Goal: Task Accomplishment & Management: Use online tool/utility

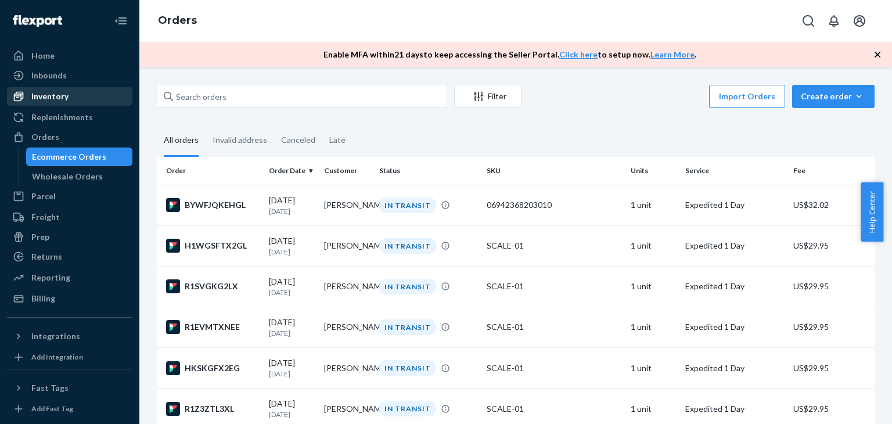
drag, startPoint x: 0, startPoint y: 0, endPoint x: 81, endPoint y: 93, distance: 123.5
click at [80, 94] on div "Inventory" at bounding box center [69, 96] width 123 height 16
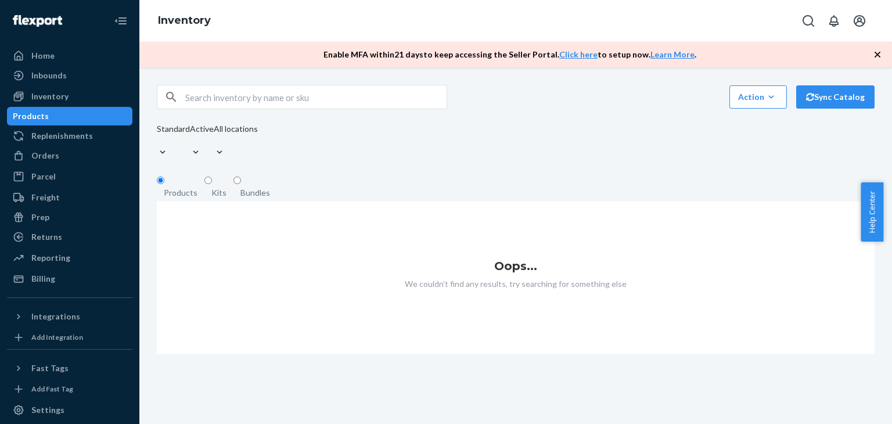
click at [68, 117] on div "Products" at bounding box center [69, 116] width 123 height 16
click at [56, 59] on div "Home" at bounding box center [69, 56] width 123 height 16
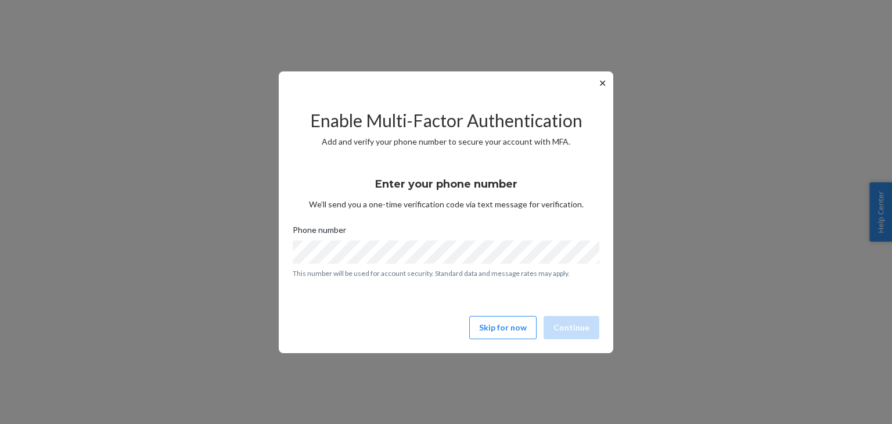
click at [506, 339] on div "Enable Multi-Factor Authentication Add and verify your phone number to secure y…" at bounding box center [446, 219] width 307 height 249
click at [503, 328] on button "Skip for now" at bounding box center [502, 327] width 67 height 23
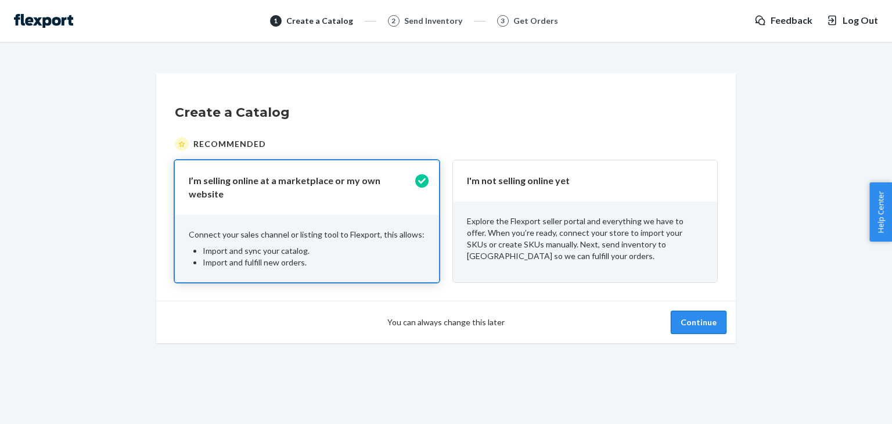
click at [692, 323] on button "Continue" at bounding box center [699, 322] width 56 height 23
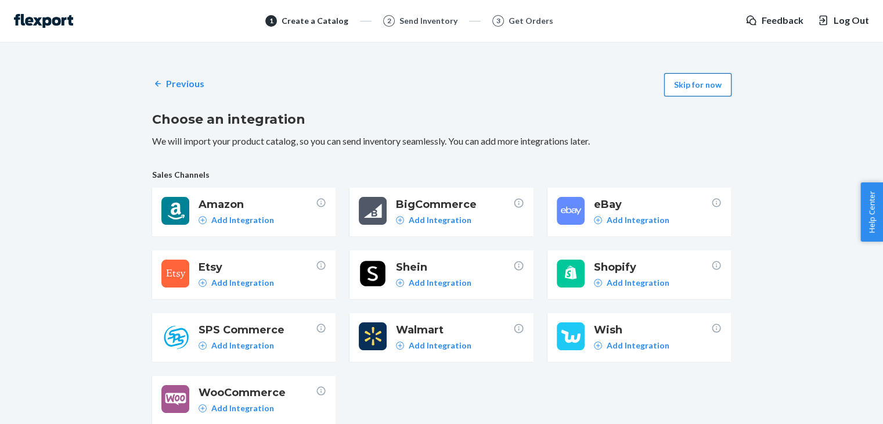
click at [708, 77] on button "Skip for now" at bounding box center [697, 84] width 67 height 23
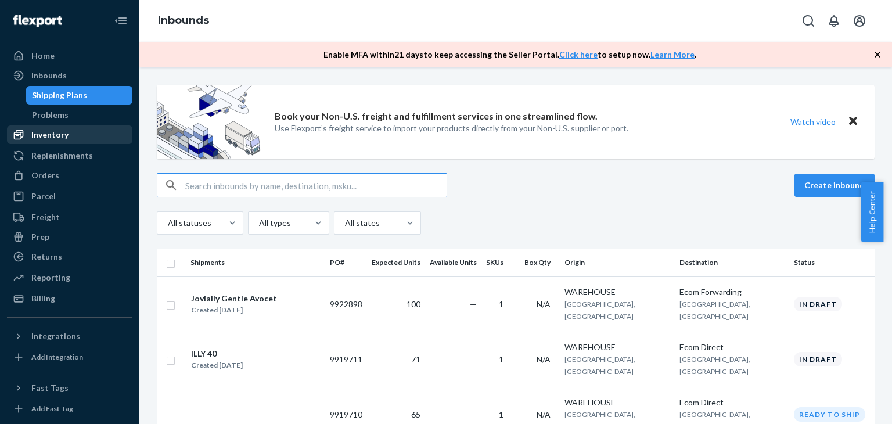
click at [44, 133] on div "Inventory" at bounding box center [49, 135] width 37 height 12
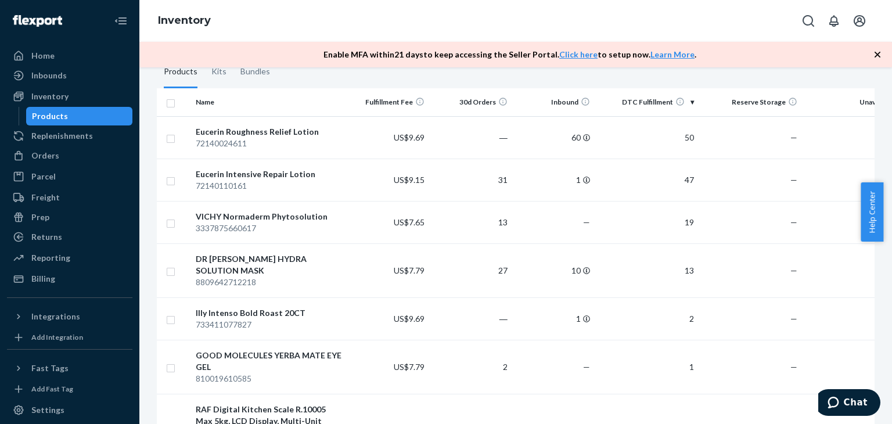
scroll to position [99, 0]
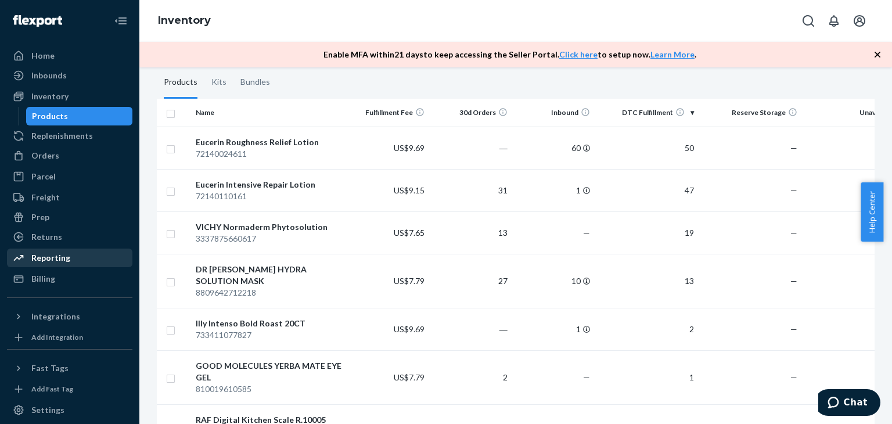
click at [56, 255] on div "Reporting" at bounding box center [50, 258] width 39 height 12
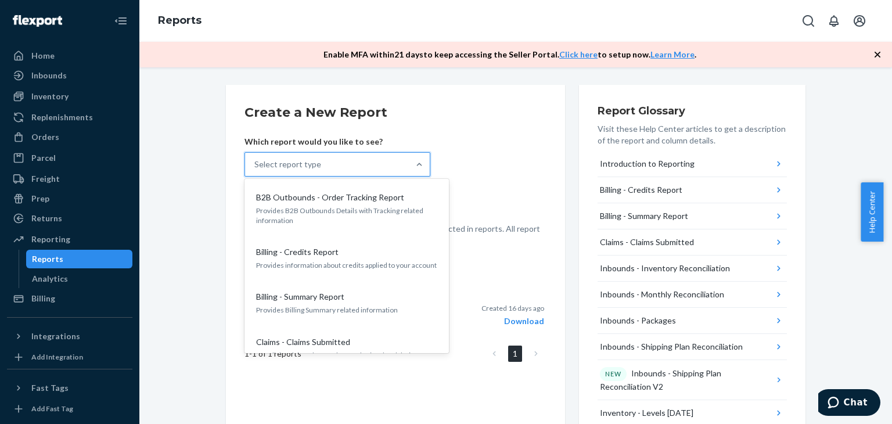
click at [394, 168] on div "Select report type" at bounding box center [327, 164] width 164 height 23
click at [255, 168] on input "option B2B Outbounds - Order Tracking Report focused, 1 of 27. 27 results avail…" at bounding box center [254, 165] width 1 height 12
click at [394, 168] on div "Select report type" at bounding box center [327, 164] width 164 height 23
click at [255, 168] on input "option B2B Outbounds - Order Tracking Report focused, 1 of 27. 27 results avail…" at bounding box center [254, 165] width 1 height 12
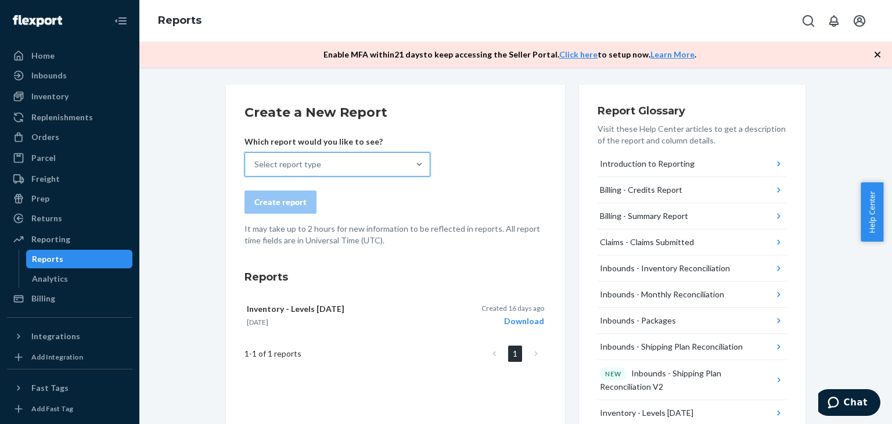
click at [394, 168] on div "Select report type" at bounding box center [327, 164] width 164 height 23
click at [255, 168] on input "0 results available. Select is focused ,type to refine list, press Down to open…" at bounding box center [254, 165] width 1 height 12
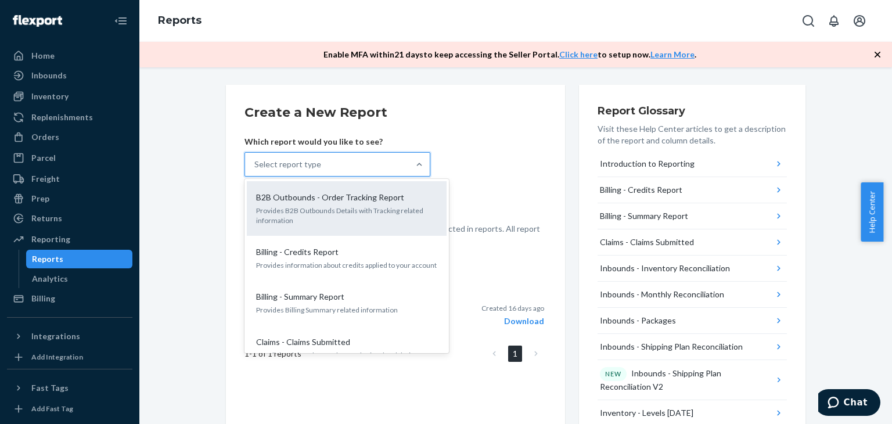
click at [339, 216] on p "Provides B2B Outbounds Details with Tracking related information" at bounding box center [346, 216] width 181 height 20
click at [255, 170] on input "option B2B Outbounds - Order Tracking Report focused, 1 of 27. 27 results avail…" at bounding box center [254, 165] width 1 height 12
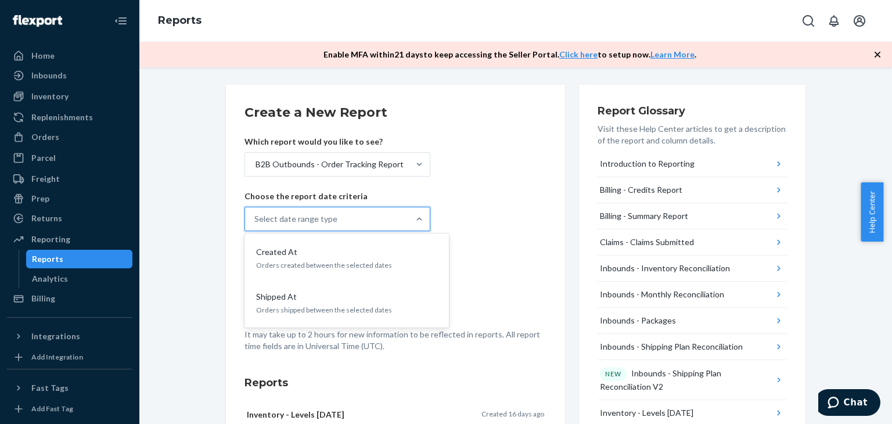
click at [341, 224] on div "Select date range type" at bounding box center [327, 218] width 164 height 23
click at [255, 224] on input "option Created At focused, 1 of 2. 2 results available. Use Up and Down to choo…" at bounding box center [254, 219] width 1 height 12
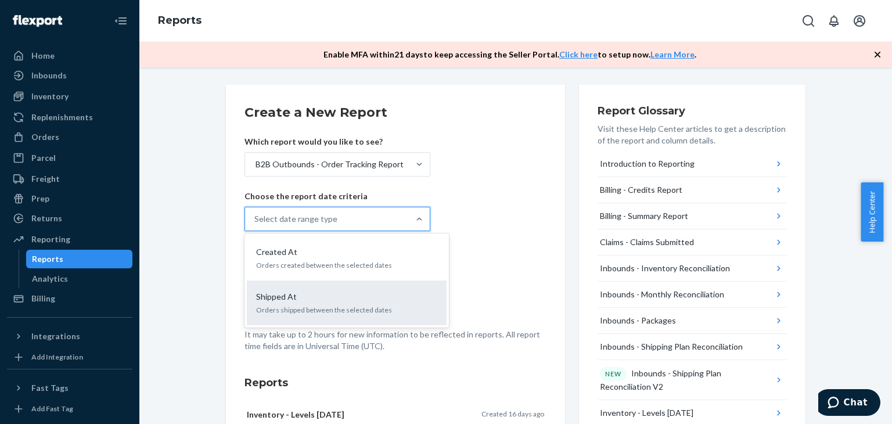
click at [309, 307] on p "Orders shipped between the selected dates" at bounding box center [346, 310] width 181 height 10
click at [255, 225] on input "option Shipped At focused, 2 of 2. 2 results available. Use Up and Down to choo…" at bounding box center [254, 219] width 1 height 12
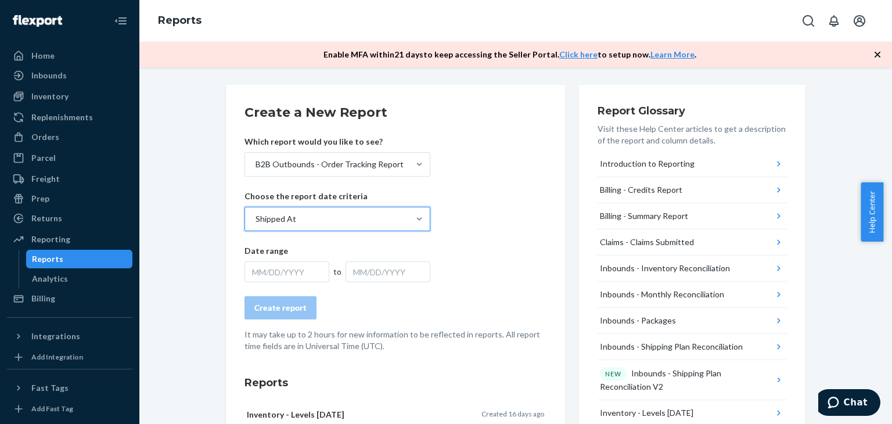
click at [284, 272] on div "MM/DD/YYYY" at bounding box center [286, 271] width 85 height 21
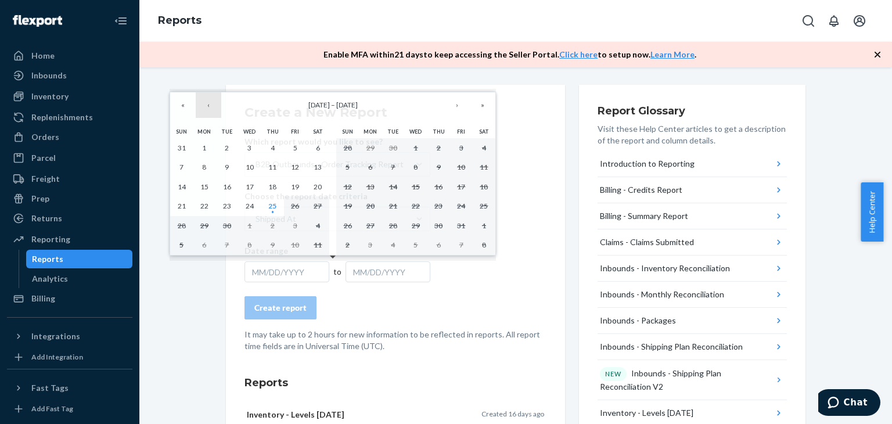
click at [206, 104] on button "‹" at bounding box center [209, 105] width 26 height 26
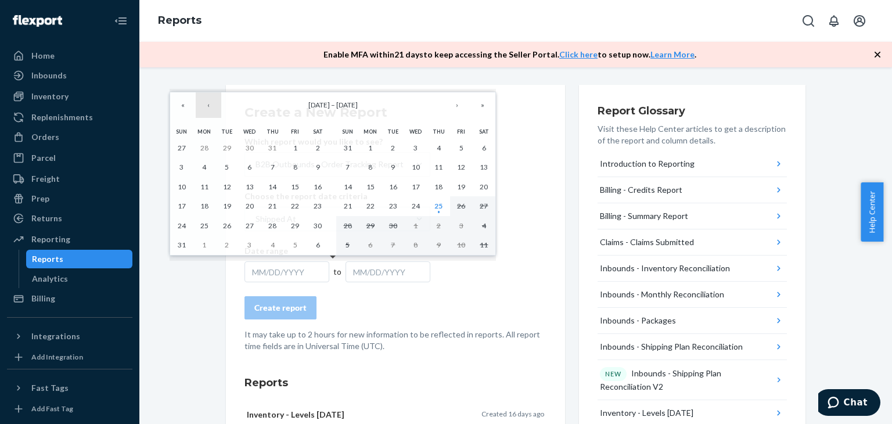
click at [207, 114] on button "‹" at bounding box center [209, 105] width 26 height 26
click at [235, 147] on button "1" at bounding box center [226, 148] width 23 height 20
click at [224, 150] on button "1" at bounding box center [226, 148] width 23 height 20
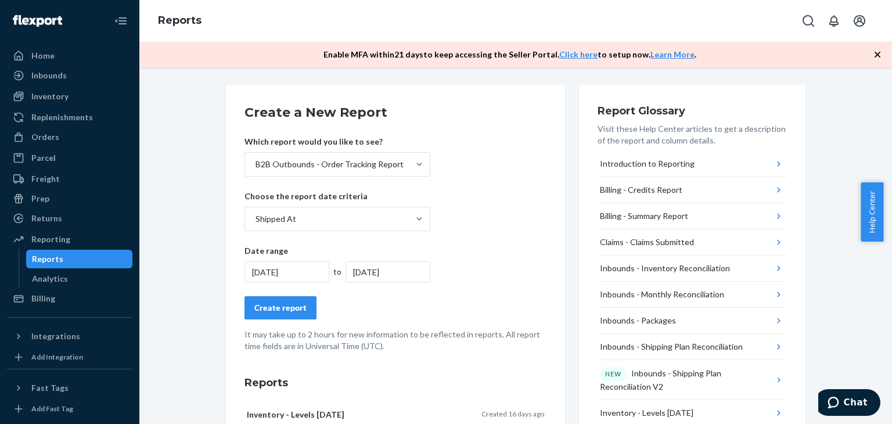
click at [356, 274] on div "[DATE]" at bounding box center [387, 271] width 85 height 21
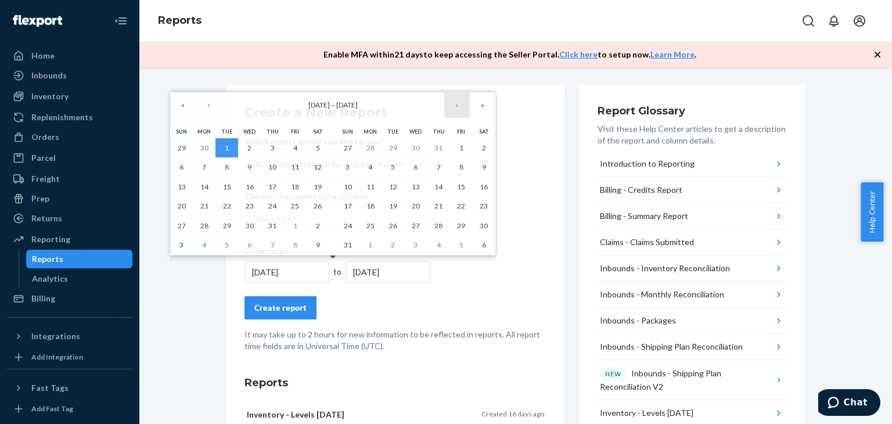
click at [456, 107] on button "›" at bounding box center [457, 105] width 26 height 26
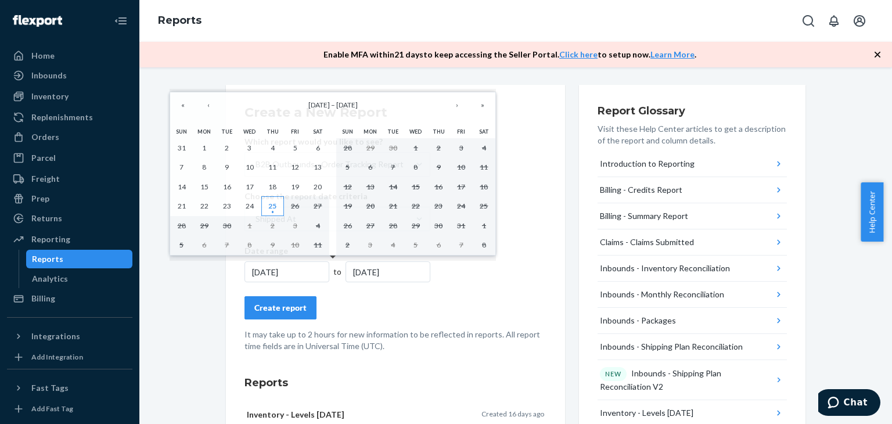
click at [269, 208] on abbr "25" at bounding box center [272, 205] width 8 height 9
click at [276, 204] on button "25" at bounding box center [272, 206] width 23 height 20
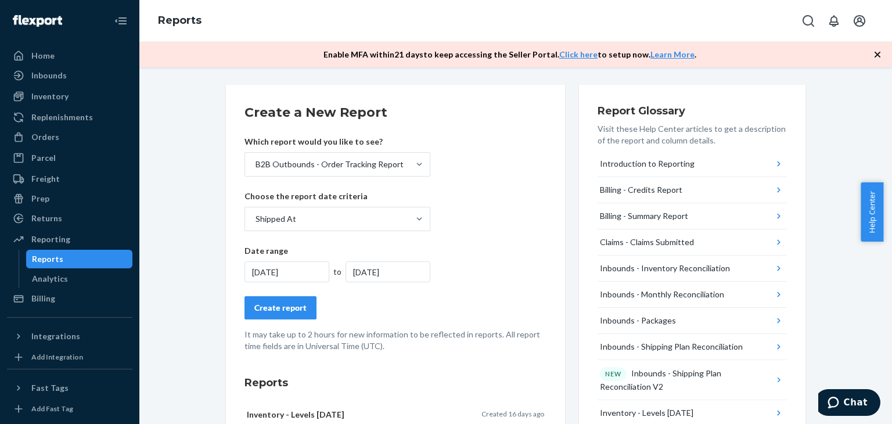
click at [294, 307] on div "Create report" at bounding box center [280, 308] width 52 height 12
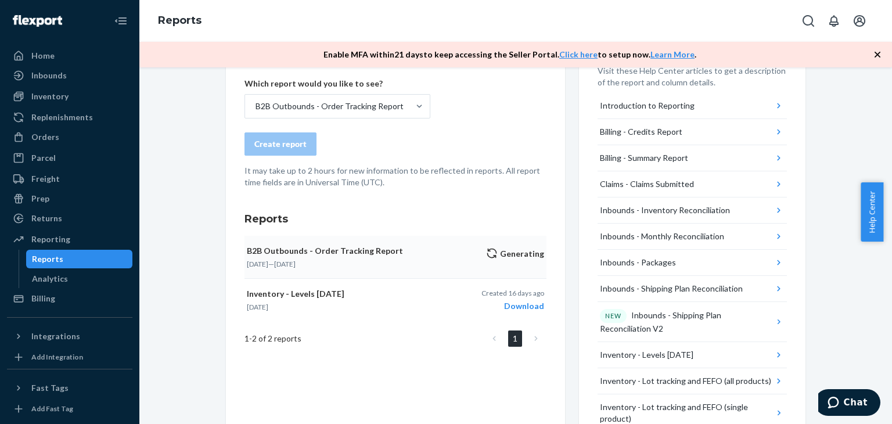
scroll to position [38, 0]
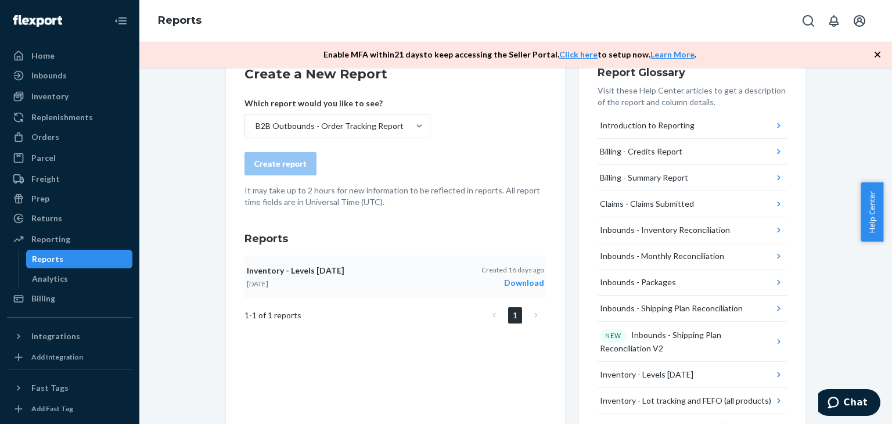
click at [519, 281] on div "Download" at bounding box center [512, 283] width 63 height 12
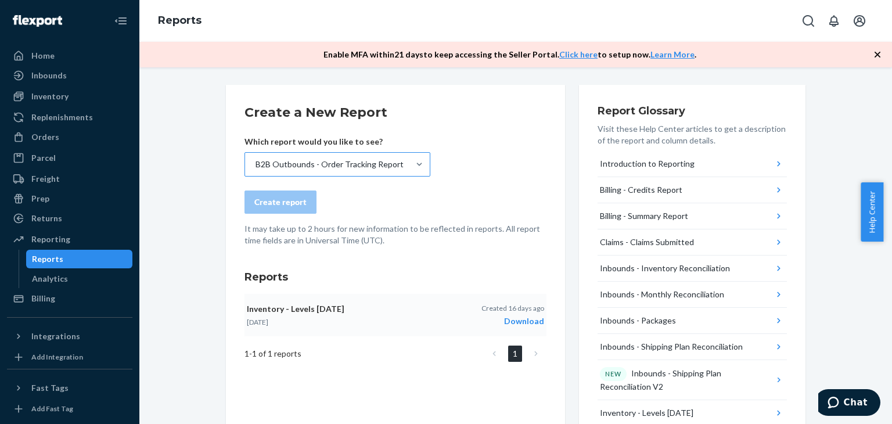
click at [376, 163] on div "B2B Outbounds - Order Tracking Report" at bounding box center [329, 165] width 148 height 12
click at [255, 163] on input "B2B Outbounds - Order Tracking Report" at bounding box center [254, 165] width 1 height 12
click at [444, 161] on form "Create a New Report Which report would you like to see? B2B Outbounds - Order T…" at bounding box center [395, 174] width 302 height 143
